Goal: Task Accomplishment & Management: Use online tool/utility

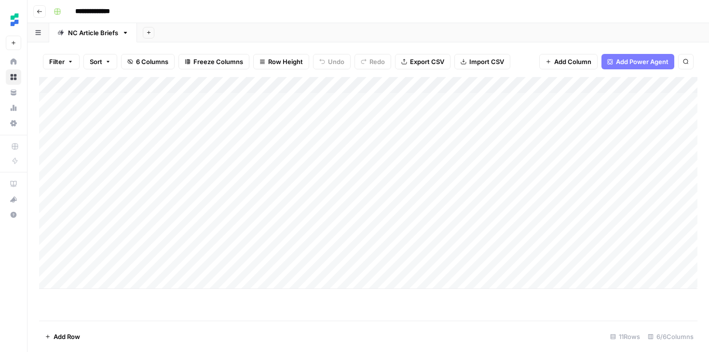
click at [279, 265] on div "Add Column" at bounding box center [368, 183] width 658 height 212
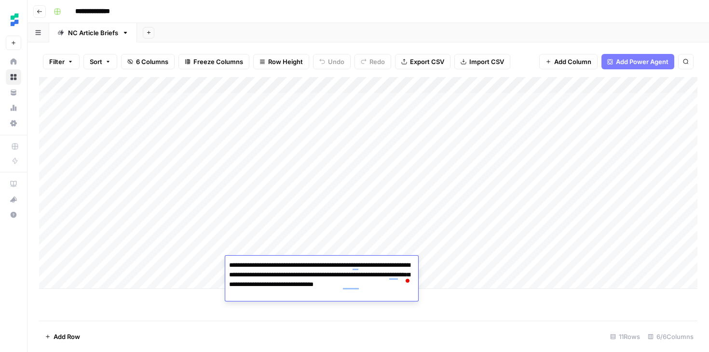
click at [342, 317] on div "Add Column" at bounding box center [368, 199] width 658 height 244
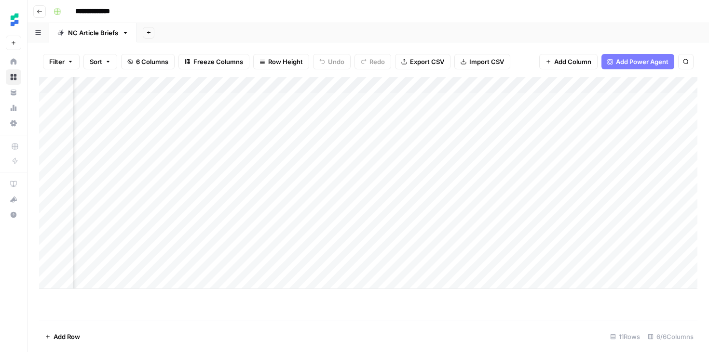
scroll to position [0, 127]
click at [547, 264] on div "Add Column" at bounding box center [368, 183] width 658 height 212
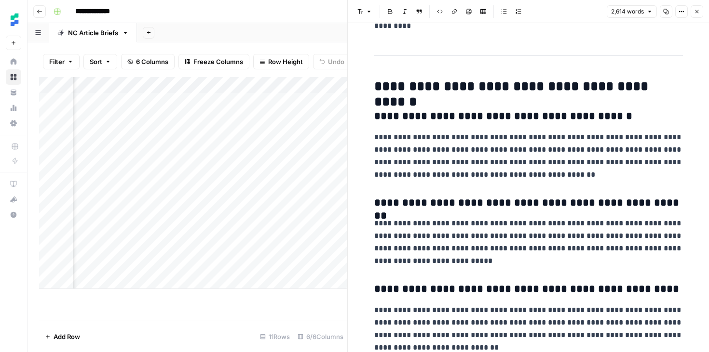
scroll to position [5896, 0]
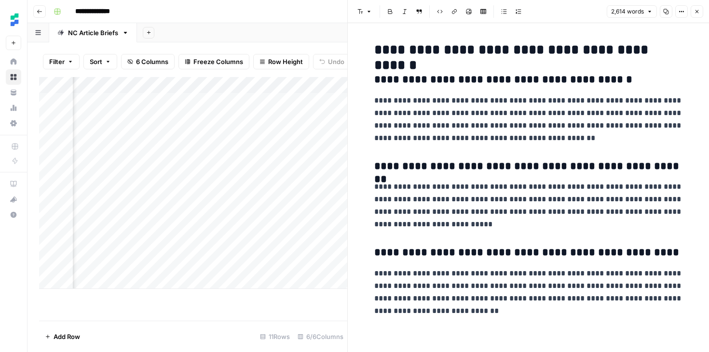
click at [269, 318] on div "Add Column" at bounding box center [193, 199] width 308 height 244
click at [38, 11] on icon "button" at bounding box center [40, 12] width 6 height 6
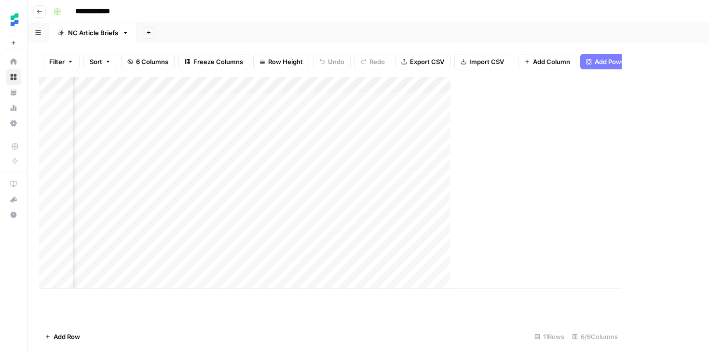
scroll to position [0, 115]
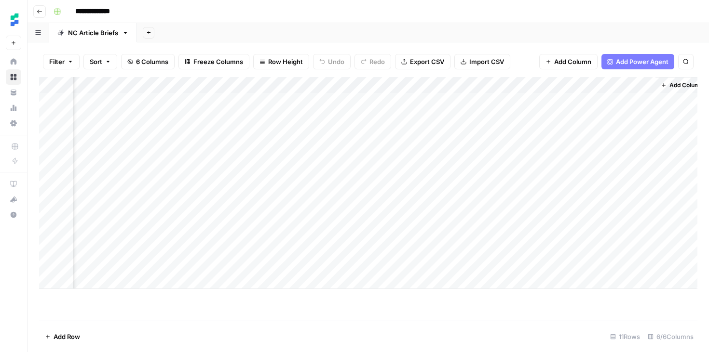
click at [41, 17] on button "Go back" at bounding box center [39, 11] width 13 height 13
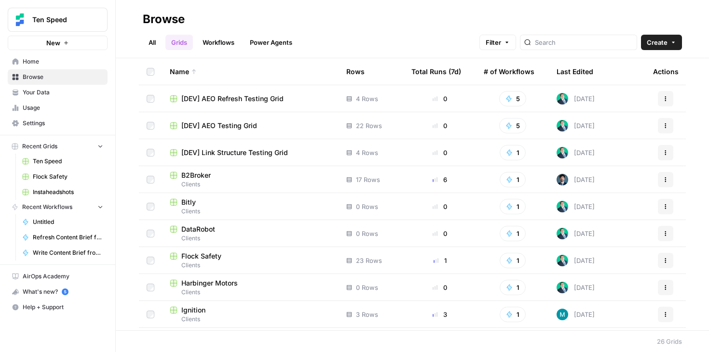
click at [184, 262] on span "Clients" at bounding box center [250, 265] width 161 height 9
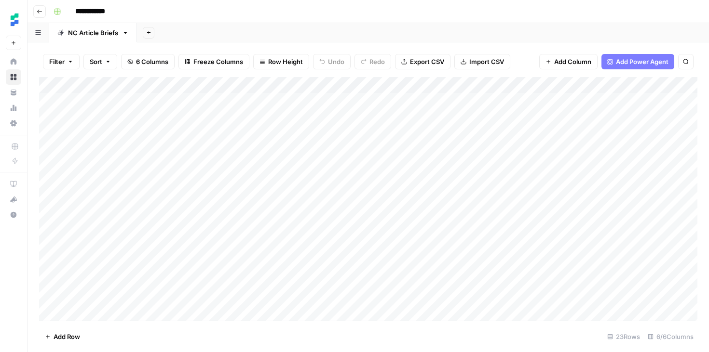
click at [541, 87] on div "Add Column" at bounding box center [368, 199] width 658 height 244
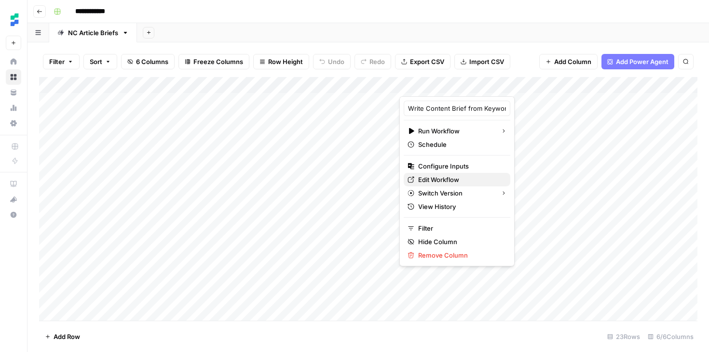
click at [452, 184] on span "Edit Workflow" at bounding box center [460, 180] width 84 height 10
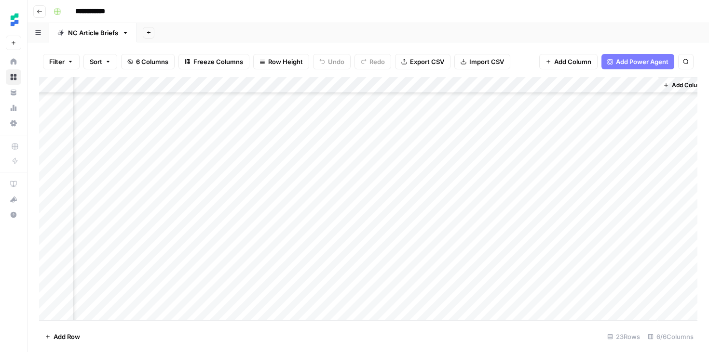
scroll to position [165, 92]
click at [448, 84] on div "Add Column" at bounding box center [368, 199] width 658 height 244
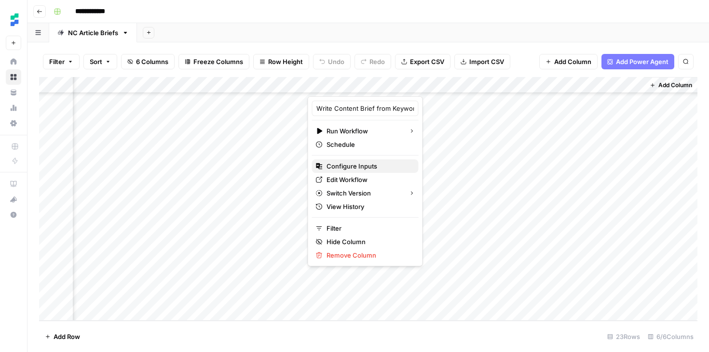
click at [356, 162] on span "Configure Inputs" at bounding box center [368, 167] width 84 height 10
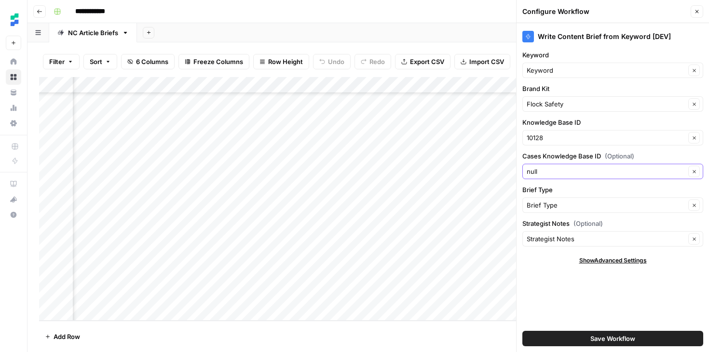
click at [693, 174] on icon "button" at bounding box center [693, 171] width 5 height 5
click at [642, 294] on div "Write Content Brief from Keyword [DEV] Keyword Keyword Clear Brand Kit Flock Sa…" at bounding box center [612, 187] width 192 height 329
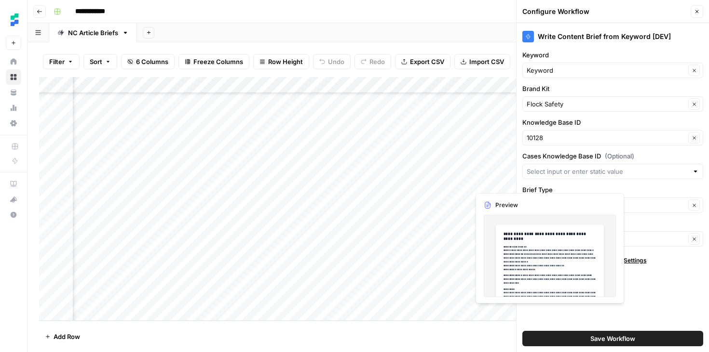
drag, startPoint x: 558, startPoint y: 144, endPoint x: 535, endPoint y: 140, distance: 23.5
click at [535, 140] on div "10128 Clear" at bounding box center [612, 137] width 181 height 15
type input "10349"
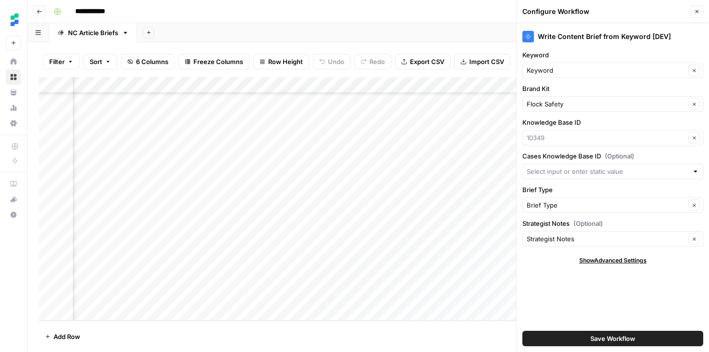
type input "10349"
click at [643, 118] on label "Knowledge Base ID" at bounding box center [612, 123] width 181 height 10
click at [643, 133] on input "10349" at bounding box center [606, 138] width 159 height 10
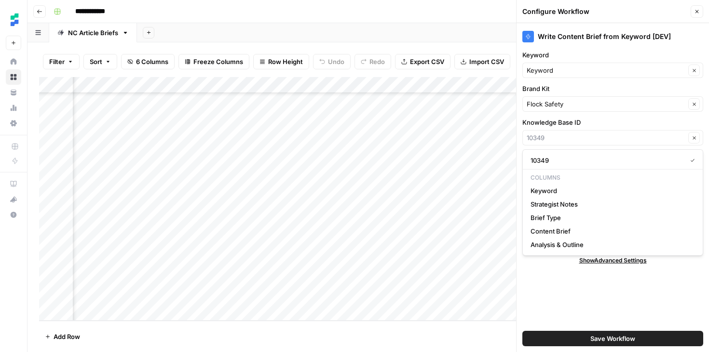
type input "10349"
click at [604, 347] on div "Save Workflow" at bounding box center [612, 338] width 181 height 27
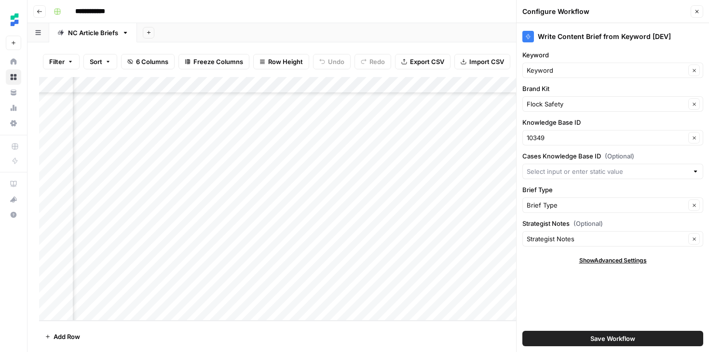
click at [606, 337] on span "Save Workflow" at bounding box center [612, 339] width 45 height 10
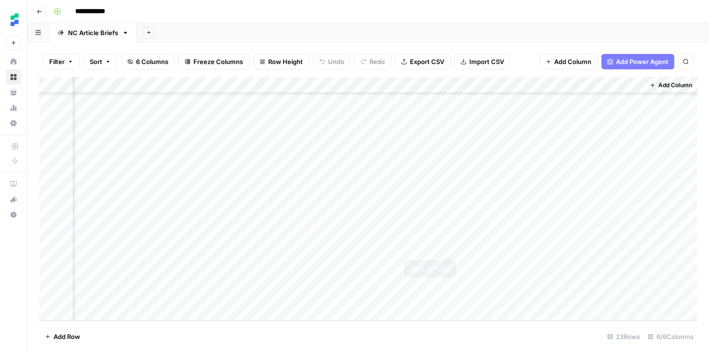
click at [447, 248] on div "Add Column" at bounding box center [368, 199] width 658 height 244
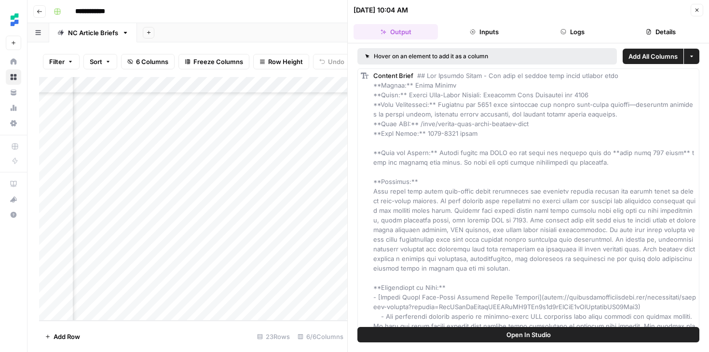
click at [558, 31] on button "Logs" at bounding box center [572, 31] width 84 height 15
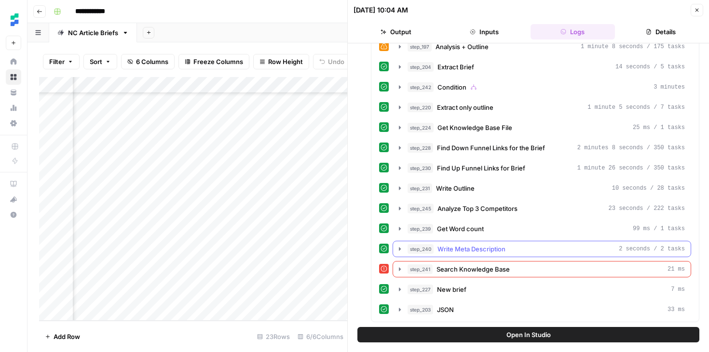
scroll to position [453, 0]
click at [264, 320] on div "Add Column" at bounding box center [193, 199] width 308 height 244
click at [696, 11] on icon "button" at bounding box center [697, 10] width 6 height 6
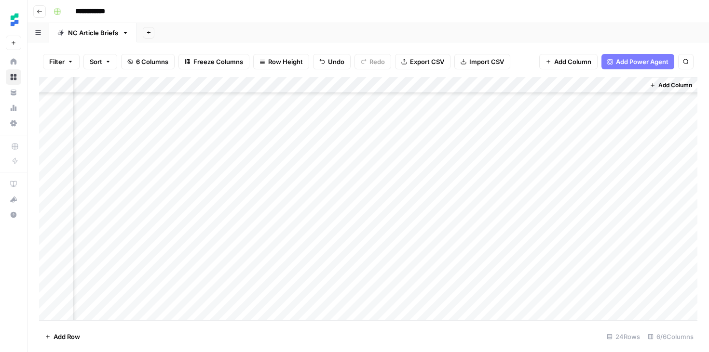
scroll to position [181, 0]
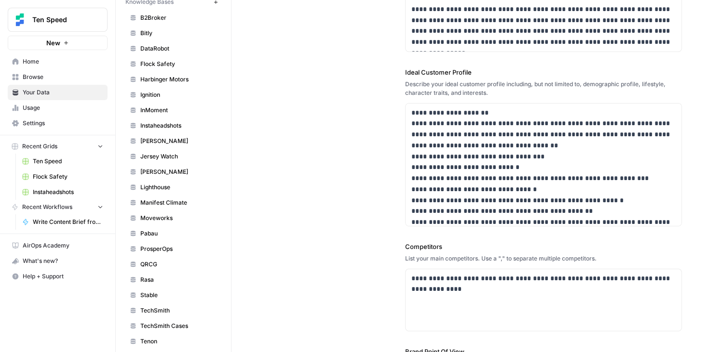
scroll to position [429, 0]
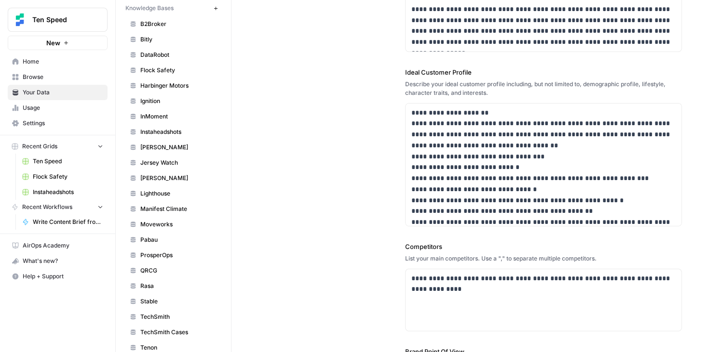
click at [169, 65] on link "Flock Safety" at bounding box center [173, 70] width 96 height 15
